Goal: Task Accomplishment & Management: Use online tool/utility

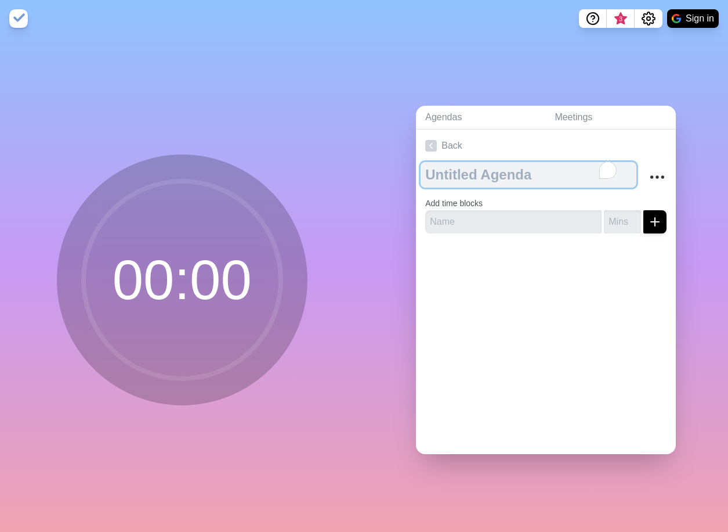
click at [493, 168] on textarea "To enrich screen reader interactions, please activate Accessibility in Grammarl…" at bounding box center [529, 175] width 216 height 26
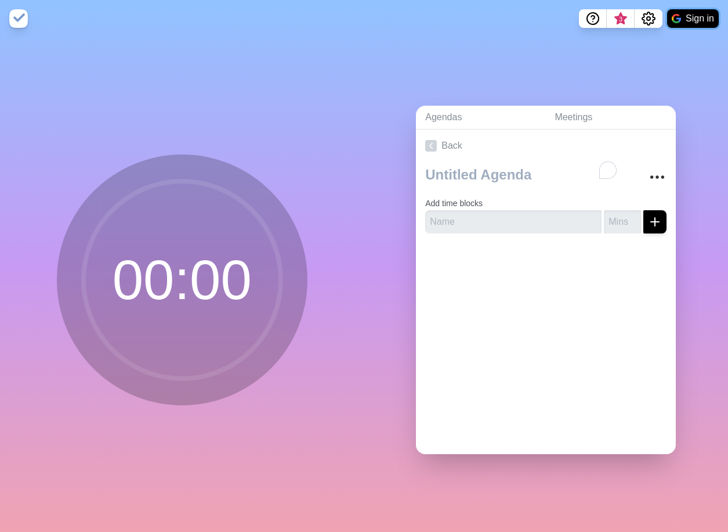
click at [700, 17] on button "Sign in" at bounding box center [693, 18] width 52 height 19
click at [570, 283] on div at bounding box center [546, 266] width 260 height 46
click at [596, 112] on link "Meetings" at bounding box center [611, 118] width 131 height 24
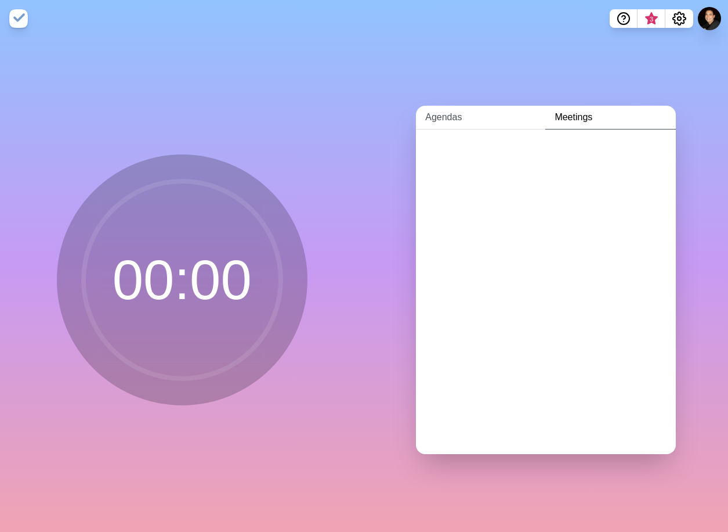
click at [469, 110] on link "Agendas" at bounding box center [480, 118] width 129 height 24
click at [500, 142] on link "Create an Agenda" at bounding box center [547, 145] width 260 height 32
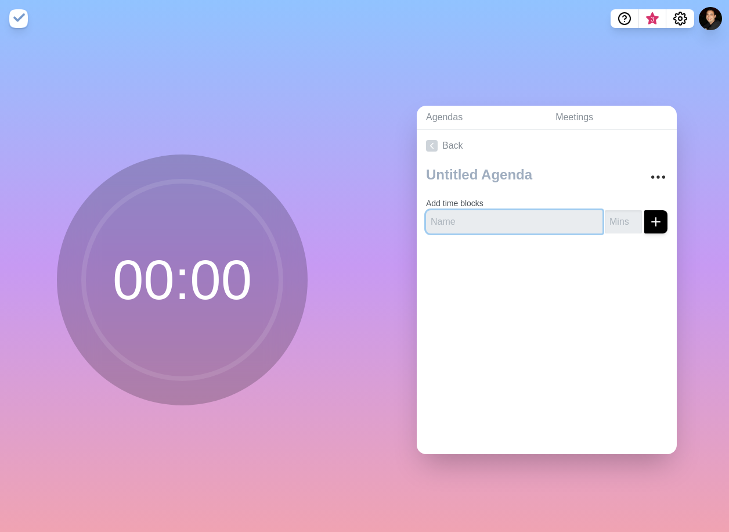
click at [461, 213] on input "text" at bounding box center [514, 221] width 176 height 23
type input "Block1"
click at [644, 210] on button "submit" at bounding box center [655, 221] width 23 height 23
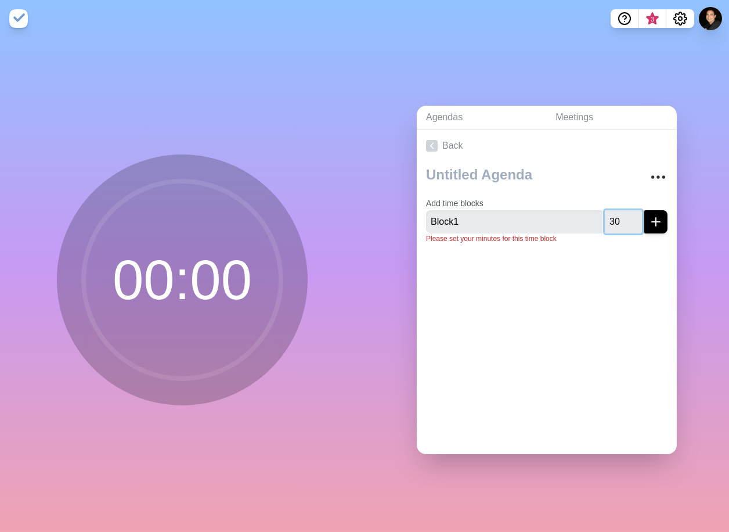
type input "30"
click at [644, 210] on button "submit" at bounding box center [655, 221] width 23 height 23
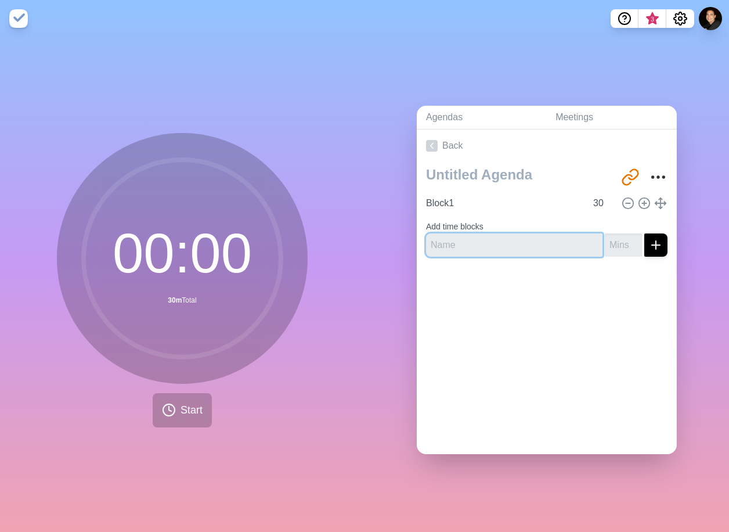
click at [518, 245] on input "text" at bounding box center [514, 244] width 176 height 23
type input "Block2"
type input "30"
click at [644, 233] on button "submit" at bounding box center [655, 244] width 23 height 23
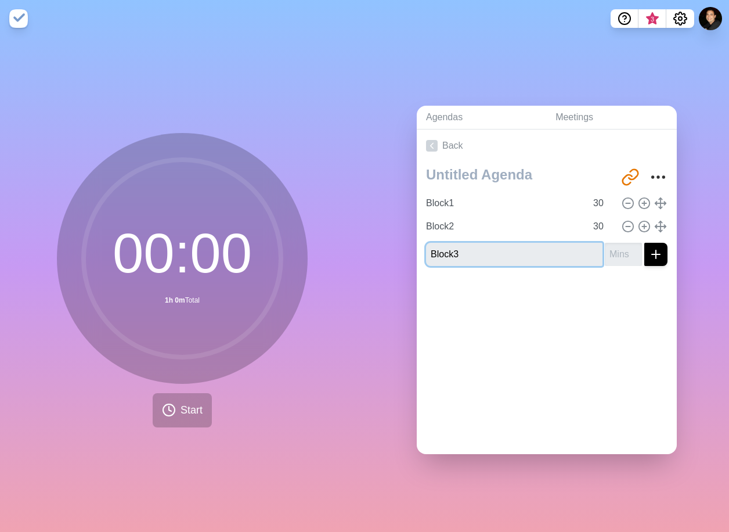
type input "Block3"
type input "30"
click at [644, 243] on button "submit" at bounding box center [655, 254] width 23 height 23
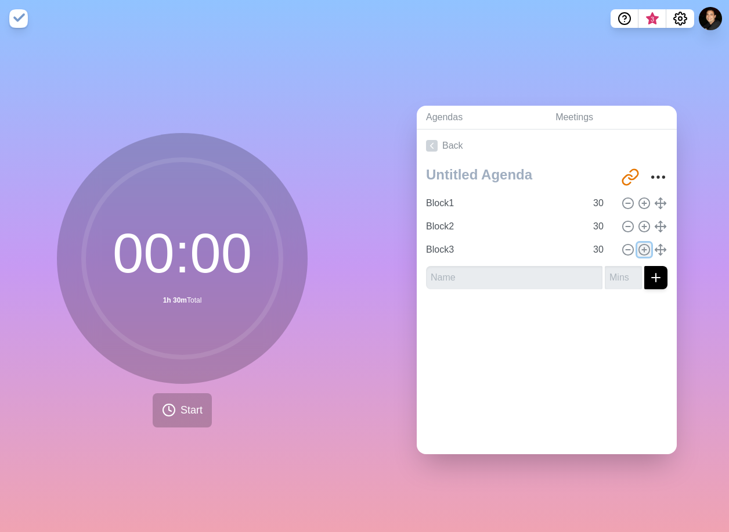
click at [638, 246] on icon at bounding box center [644, 249] width 13 height 13
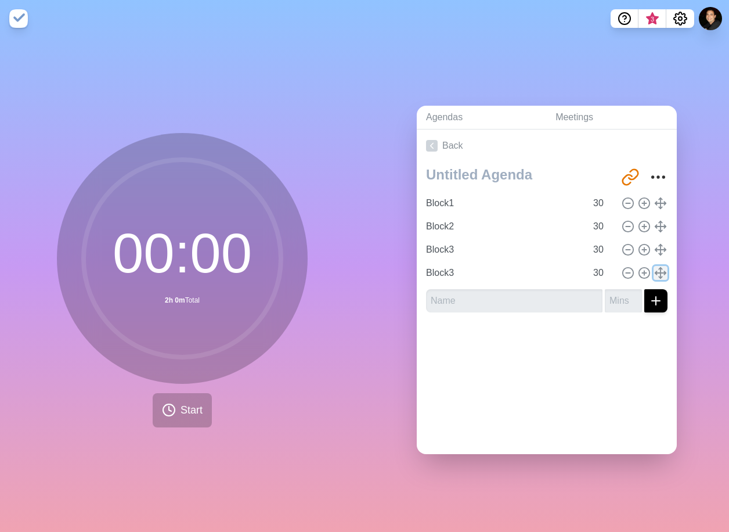
click at [654, 271] on icon at bounding box center [660, 272] width 13 height 13
click at [622, 271] on icon at bounding box center [628, 272] width 13 height 13
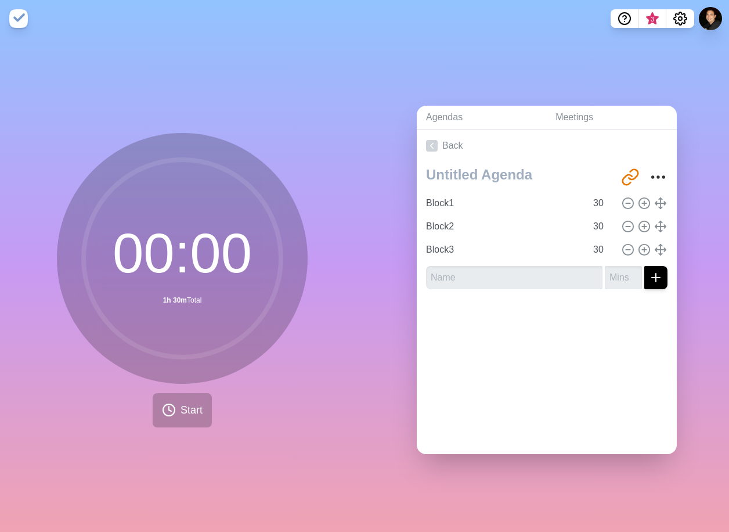
click at [575, 332] on div at bounding box center [547, 321] width 260 height 46
click at [506, 333] on div at bounding box center [547, 321] width 260 height 46
click at [191, 406] on span "Start" at bounding box center [191, 410] width 22 height 16
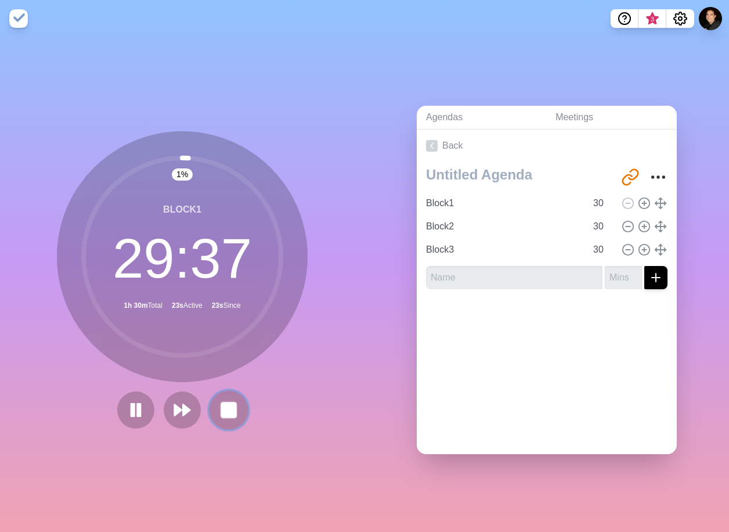
click at [229, 411] on rect at bounding box center [228, 409] width 15 height 15
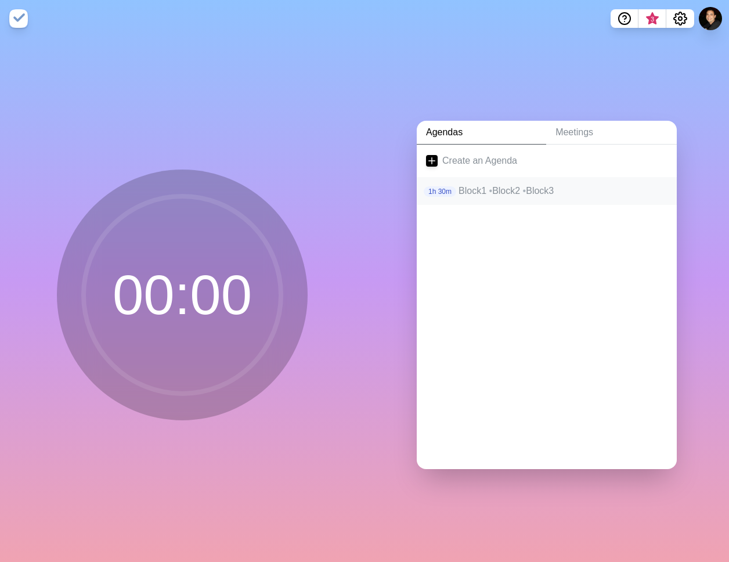
click at [522, 187] on p "Block1 • Block2 • Block3" at bounding box center [562, 191] width 209 height 14
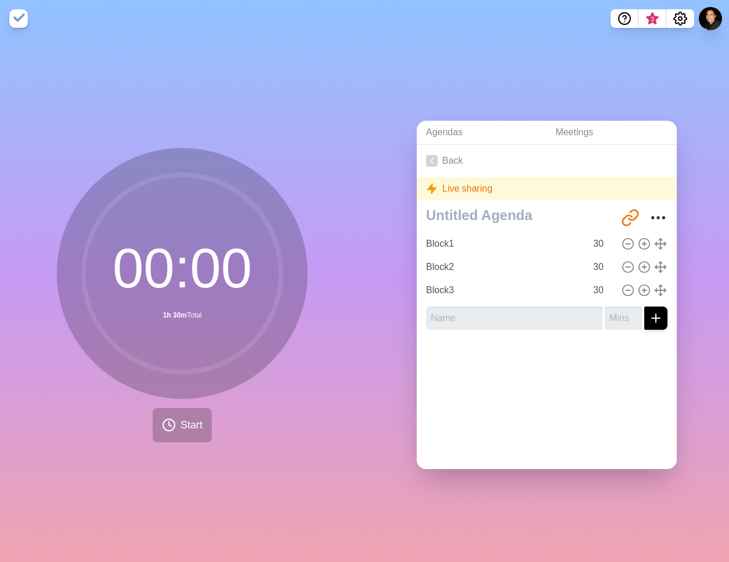
drag, startPoint x: 468, startPoint y: 180, endPoint x: 468, endPoint y: 190, distance: 9.9
click at [468, 180] on div "Live sharing" at bounding box center [547, 188] width 260 height 23
click at [472, 189] on div "Live sharing" at bounding box center [547, 188] width 260 height 23
click at [652, 216] on circle "More" at bounding box center [653, 217] width 2 height 2
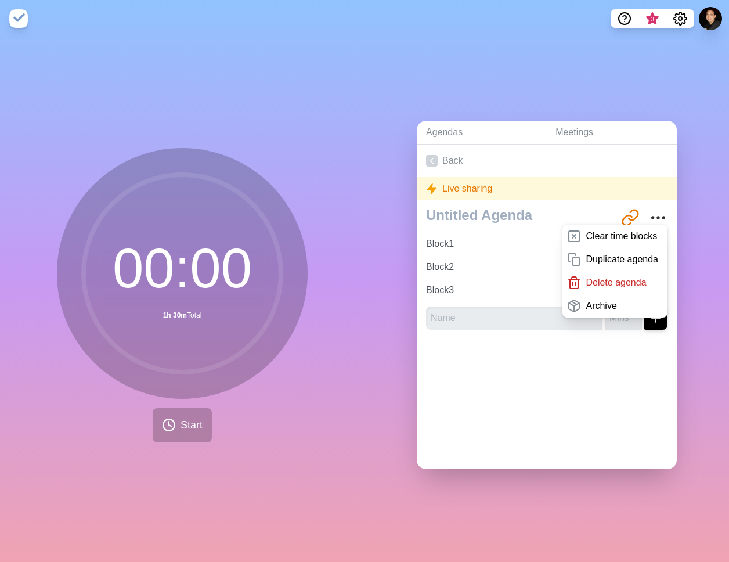
click at [603, 277] on p "Delete agenda" at bounding box center [616, 283] width 60 height 14
